Goal: Obtain resource: Download file/media

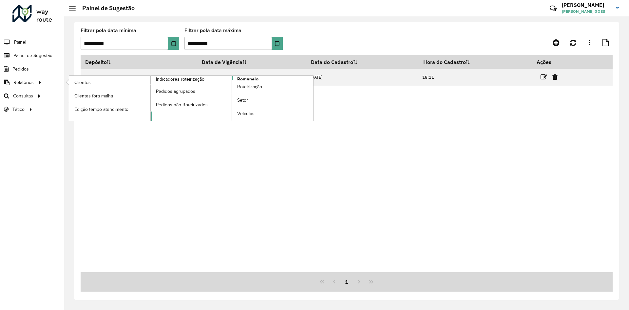
click at [247, 78] on span "Romaneio" at bounding box center [247, 79] width 21 height 7
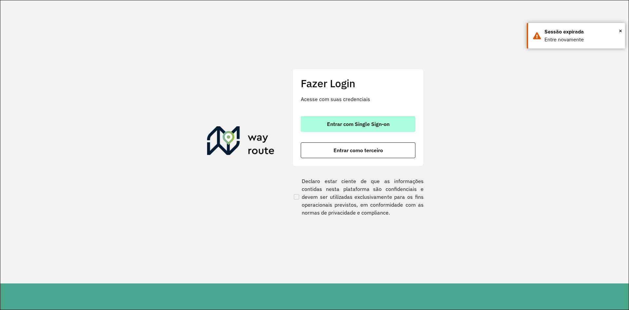
click at [385, 124] on span "Entrar com Single Sign-on" at bounding box center [358, 123] width 63 height 5
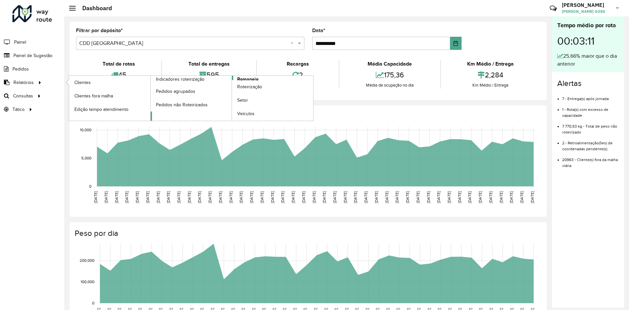
click at [233, 79] on link "Romaneio" at bounding box center [232, 98] width 163 height 45
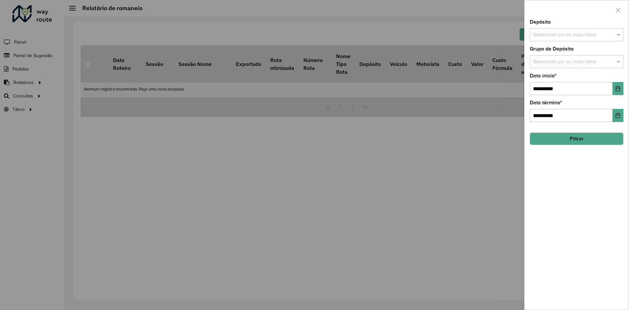
click at [574, 35] on input "text" at bounding box center [574, 35] width 84 height 8
click at [561, 78] on div "CDD [GEOGRAPHIC_DATA]" at bounding box center [576, 78] width 93 height 11
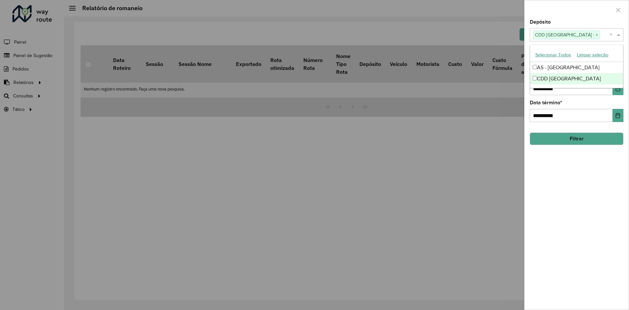
click at [599, 231] on div "**********" at bounding box center [577, 165] width 104 height 290
click at [557, 66] on div "Selecione um ou mais itens" at bounding box center [577, 61] width 94 height 13
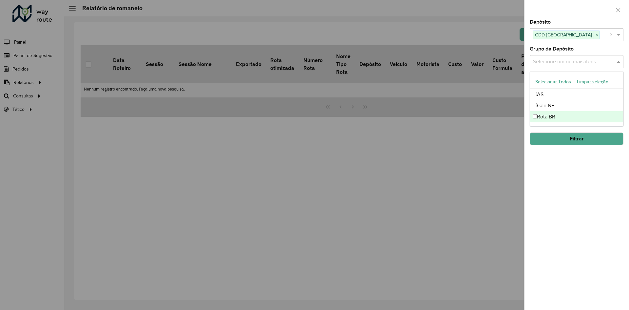
click at [554, 118] on div "Rota BR" at bounding box center [576, 116] width 93 height 11
click at [551, 172] on div "**********" at bounding box center [577, 165] width 104 height 290
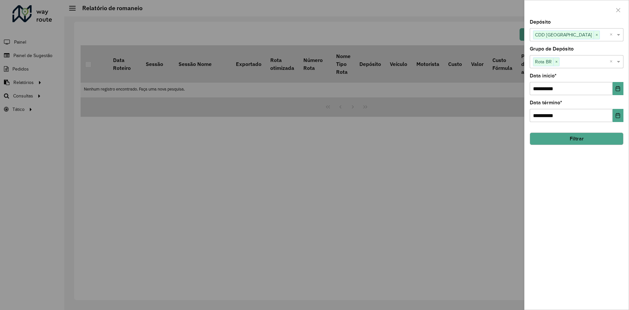
click at [569, 142] on button "Filtrar" at bounding box center [577, 138] width 94 height 12
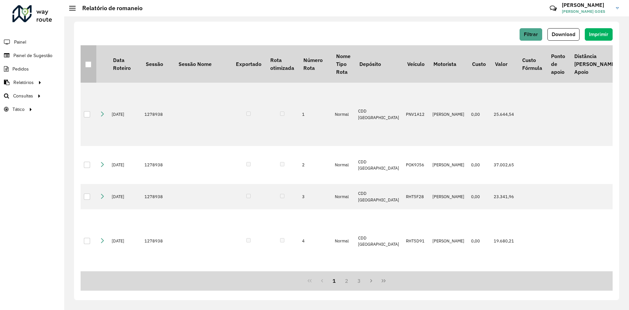
click at [83, 64] on th at bounding box center [89, 63] width 16 height 37
click at [89, 67] on div at bounding box center [88, 64] width 6 height 6
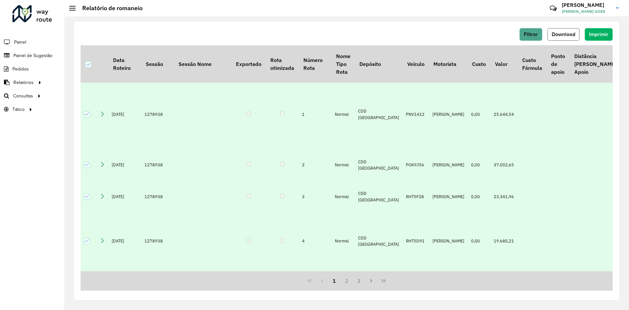
click at [571, 37] on button "Download" at bounding box center [564, 34] width 32 height 12
